Goal: Task Accomplishment & Management: Use online tool/utility

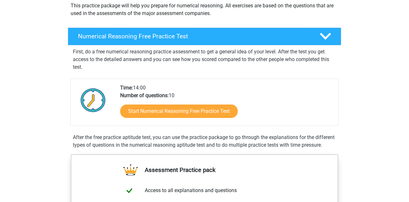
scroll to position [79, 0]
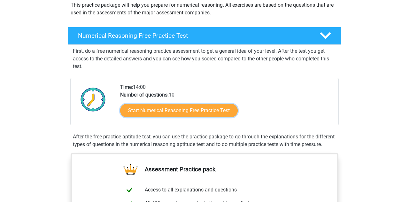
click at [147, 109] on link "Start Numerical Reasoning Free Practice Test" at bounding box center [179, 110] width 118 height 13
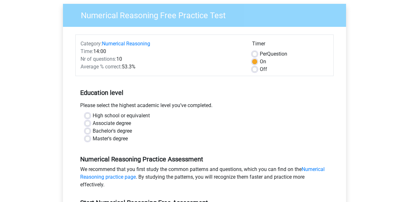
scroll to position [49, 0]
click at [93, 114] on label "High school or equivalent" at bounding box center [121, 116] width 57 height 8
click at [85, 114] on input "High school or equivalent" at bounding box center [87, 115] width 5 height 6
radio input "true"
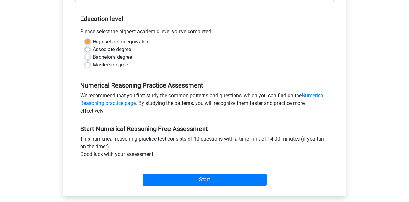
scroll to position [123, 0]
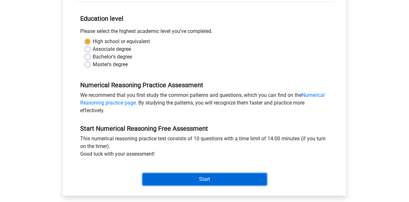
click at [150, 178] on input "Start" at bounding box center [205, 179] width 124 height 12
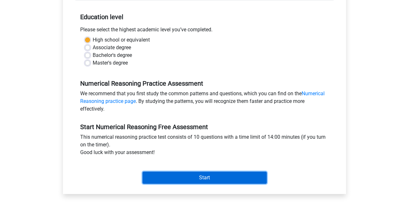
scroll to position [136, 0]
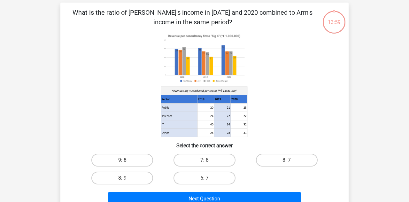
scroll to position [28, 0]
